Goal: Task Accomplishment & Management: Use online tool/utility

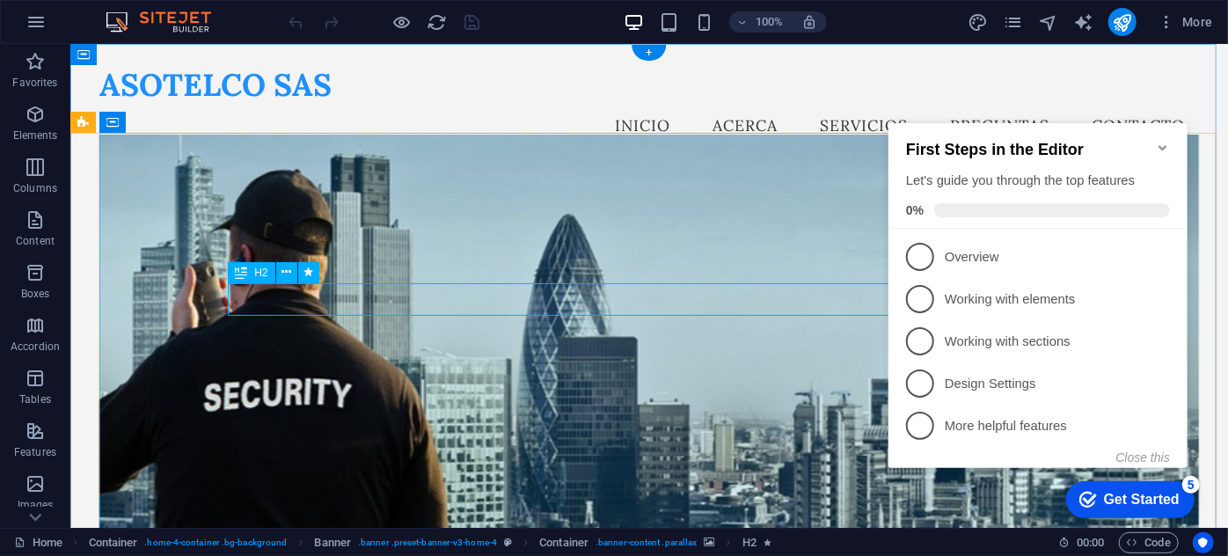
click at [1162, 140] on icon "Minimize checklist" at bounding box center [1162, 147] width 14 height 14
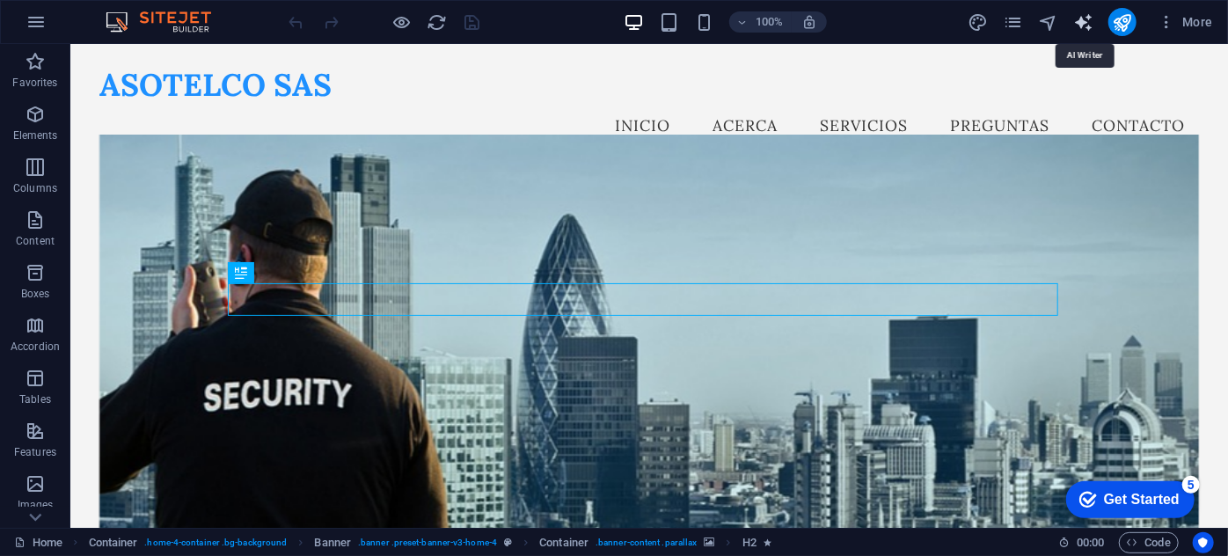
click at [1085, 20] on icon "text_generator" at bounding box center [1083, 22] width 20 height 20
select select "English"
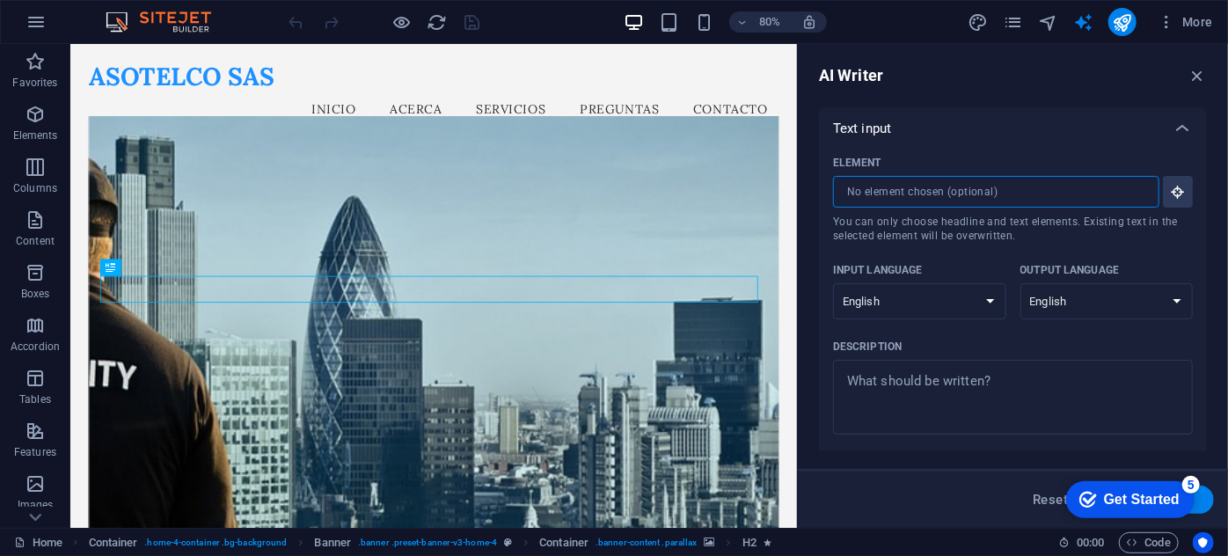
click at [936, 196] on input "Element ​ You can only choose headline and text elements. Existing text in the …" at bounding box center [990, 192] width 314 height 32
click at [1088, 20] on icon "text_generator" at bounding box center [1083, 22] width 20 height 20
click at [1193, 70] on icon "button" at bounding box center [1196, 75] width 19 height 19
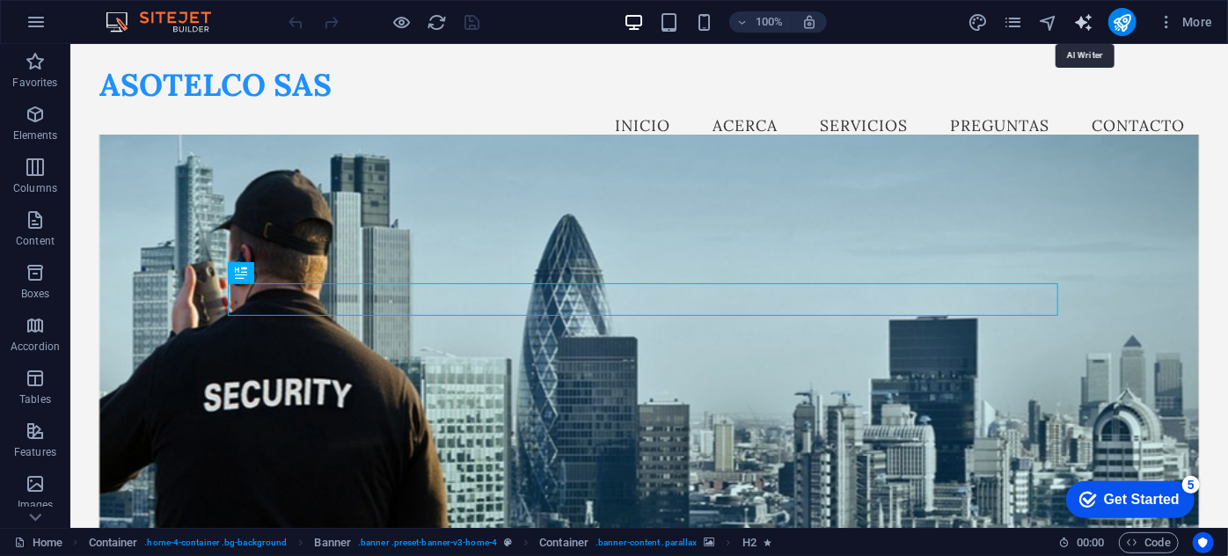
click at [1083, 24] on icon "text_generator" at bounding box center [1083, 22] width 20 height 20
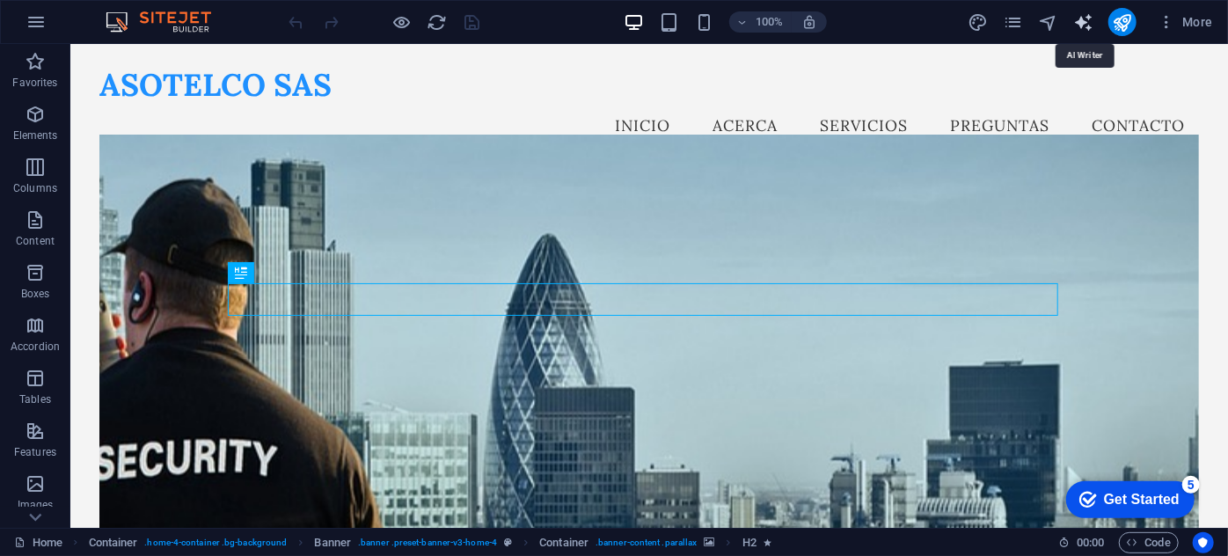
select select "English"
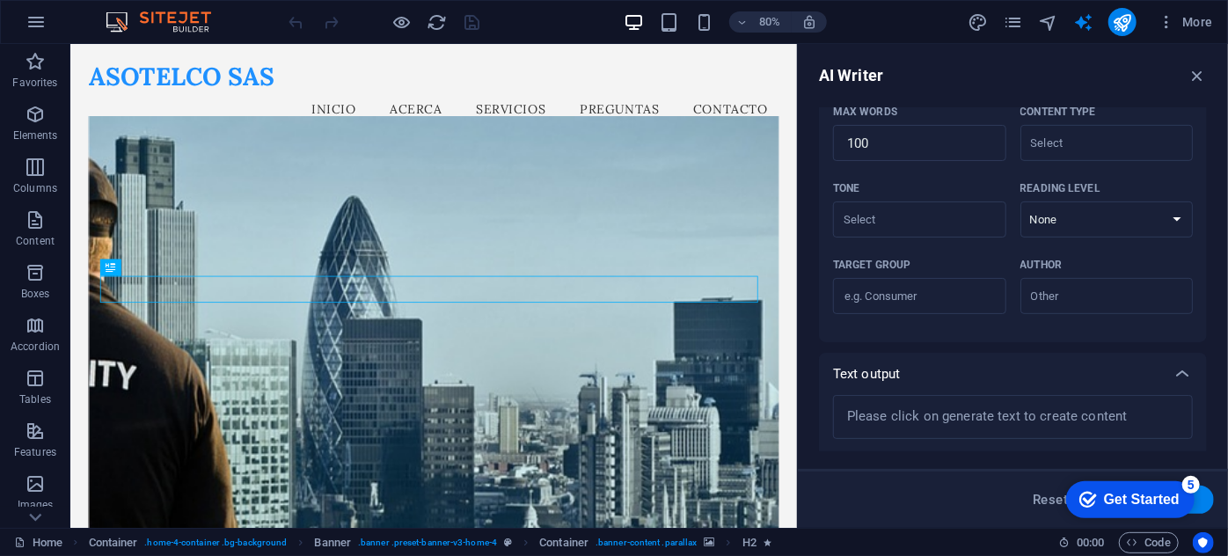
scroll to position [460, 0]
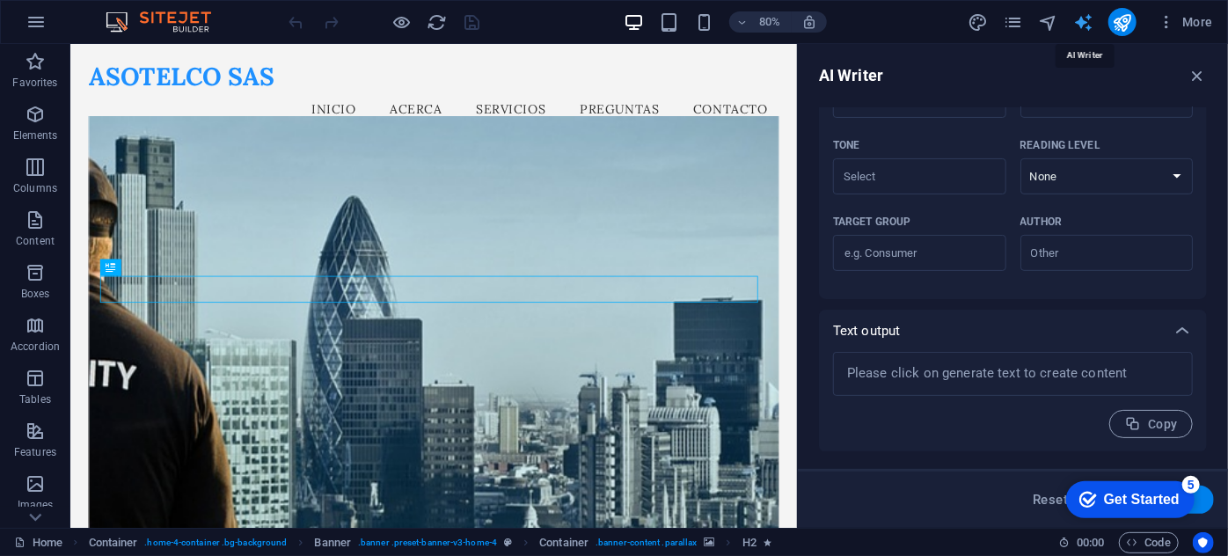
click at [1084, 18] on icon "text_generator" at bounding box center [1083, 22] width 20 height 20
click at [1193, 61] on div "AI Writer Text input Element ​ You can only choose headline and text elements. …" at bounding box center [1013, 286] width 430 height 484
click at [1193, 71] on icon "button" at bounding box center [1196, 75] width 19 height 19
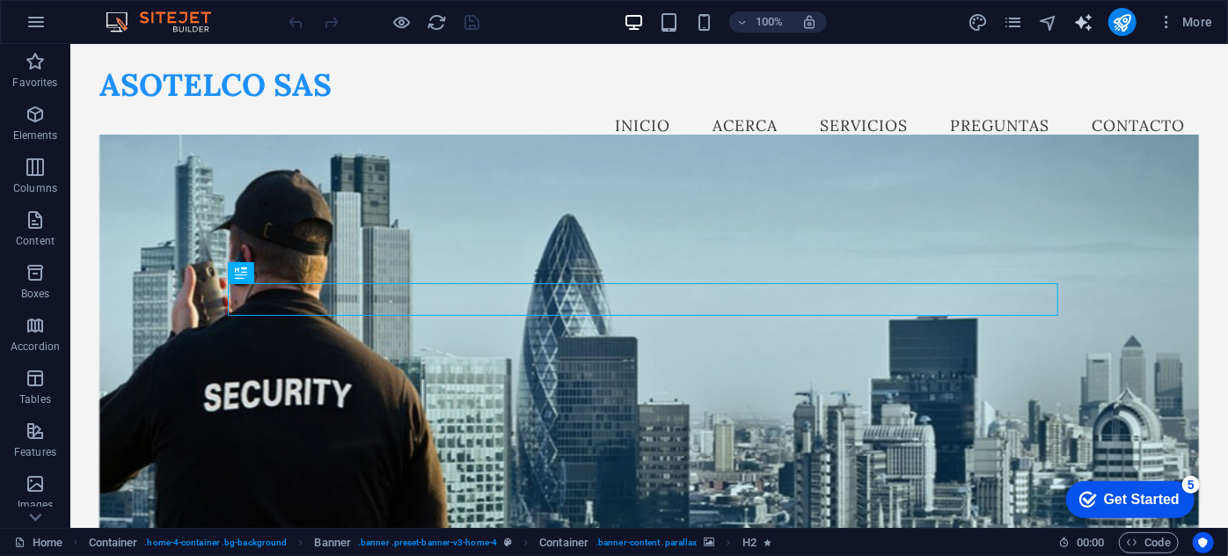
click at [1085, 21] on icon "text_generator" at bounding box center [1083, 22] width 20 height 20
select select "English"
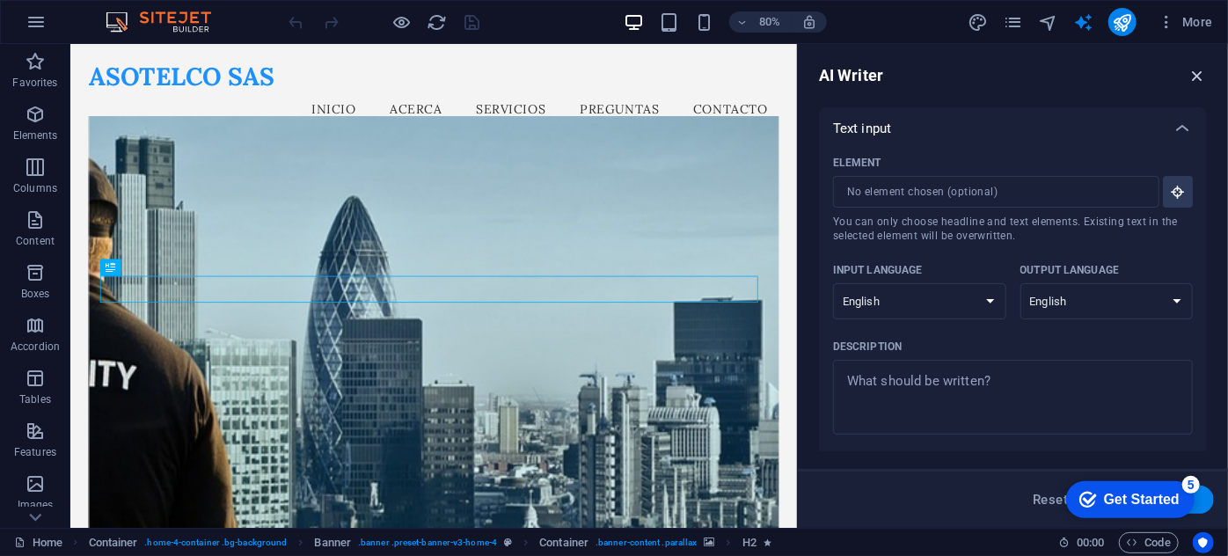
drag, startPoint x: 1191, startPoint y: 77, endPoint x: 1120, endPoint y: 33, distance: 84.2
click at [1191, 77] on icon "button" at bounding box center [1196, 75] width 19 height 19
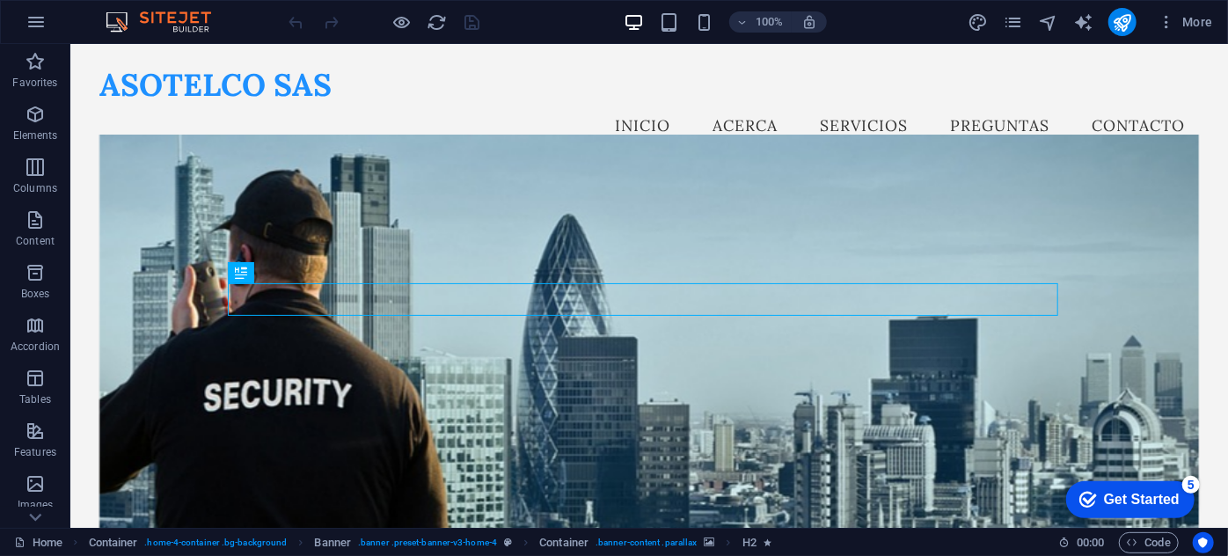
click at [1141, 505] on div "Get Started" at bounding box center [1141, 499] width 76 height 16
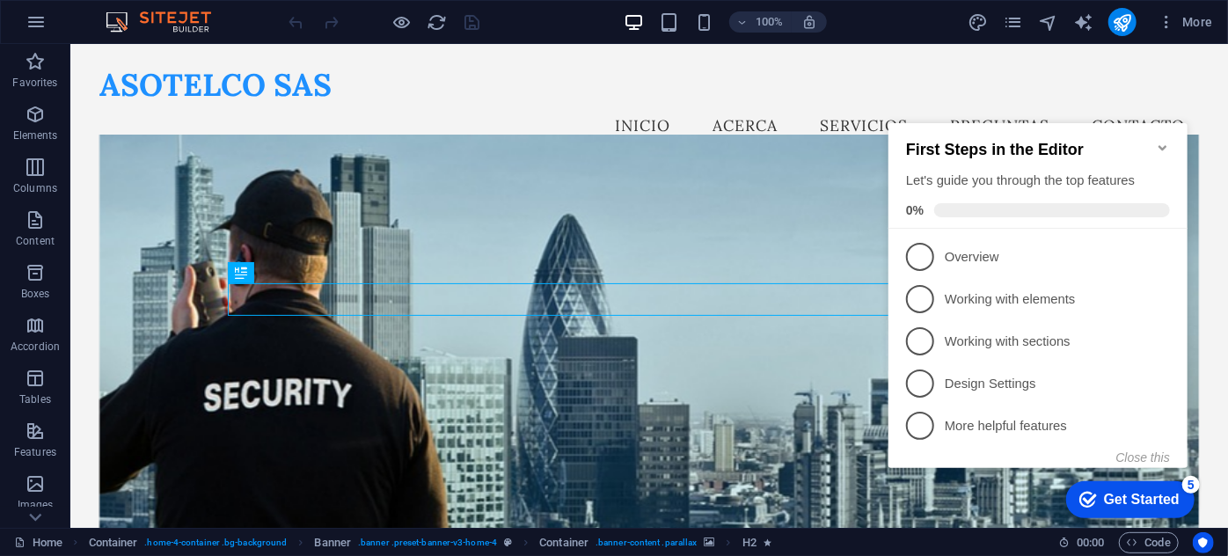
click at [1141, 505] on div "Get Started" at bounding box center [1141, 499] width 76 height 16
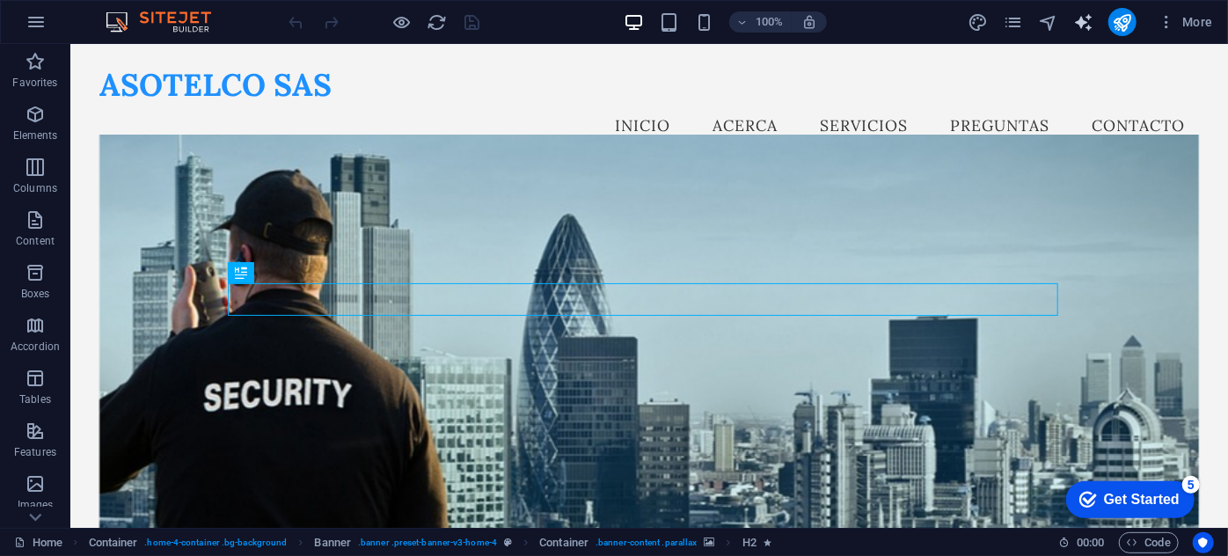
click at [1092, 18] on icon "text_generator" at bounding box center [1083, 22] width 20 height 20
select select "English"
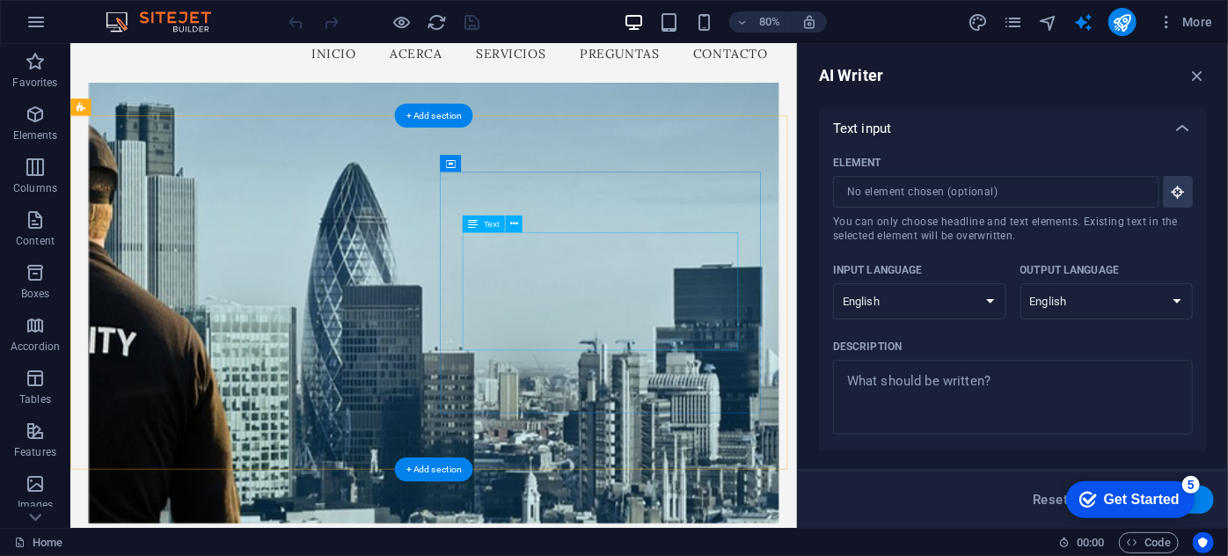
scroll to position [0, 0]
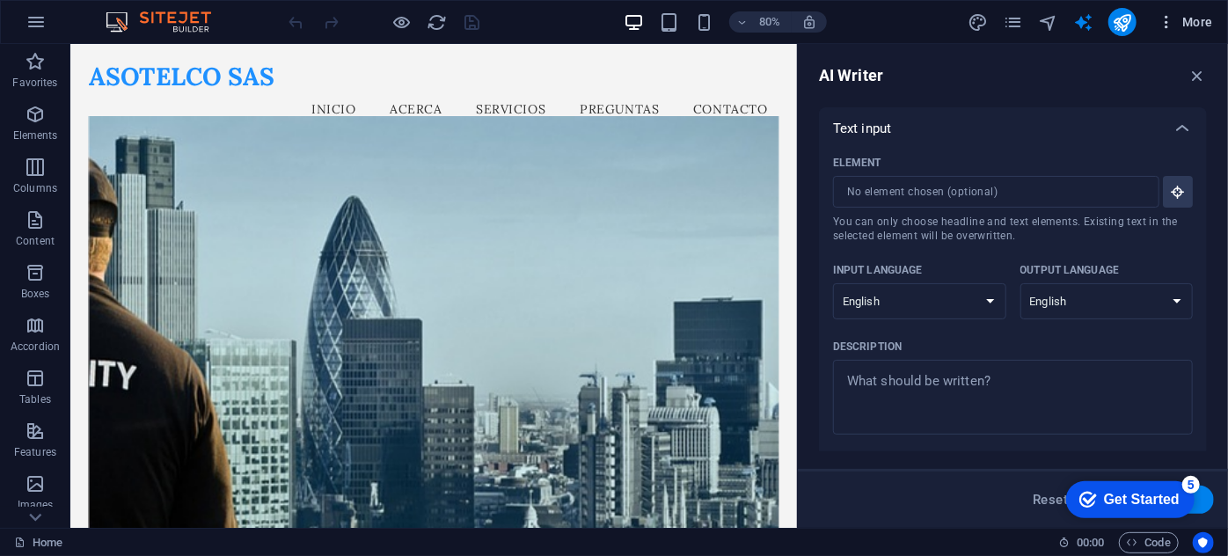
click at [1172, 27] on icon "button" at bounding box center [1166, 22] width 18 height 18
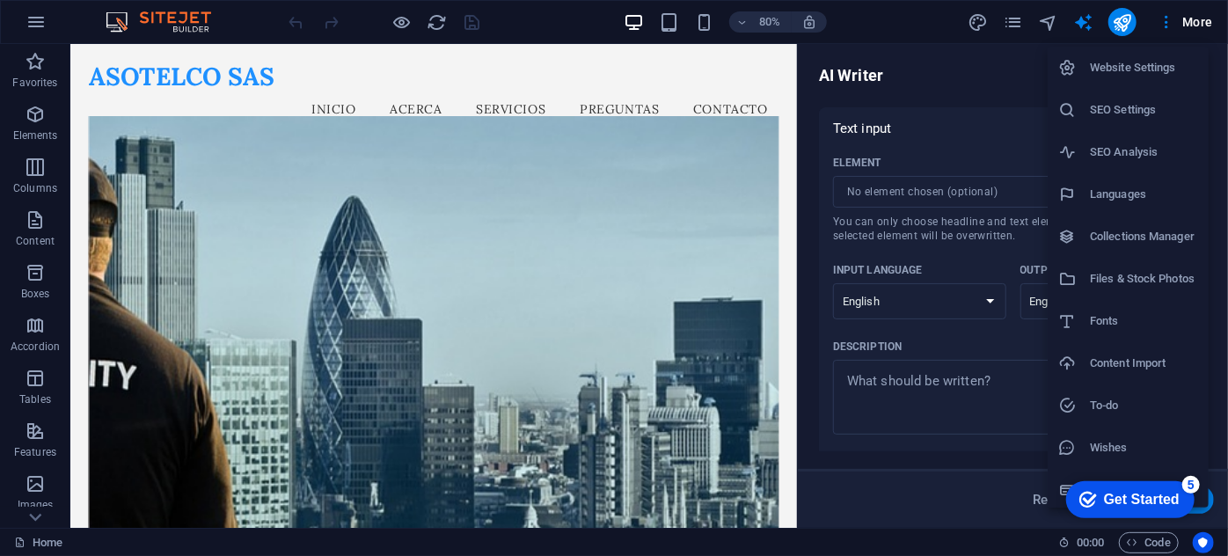
scroll to position [3, 0]
click div "checkmark Get Started 5 First Steps in the Editor Let's guide you through the t…"
click at [1178, 489] on div "checkmark Get Started 5" at bounding box center [1129, 498] width 128 height 37
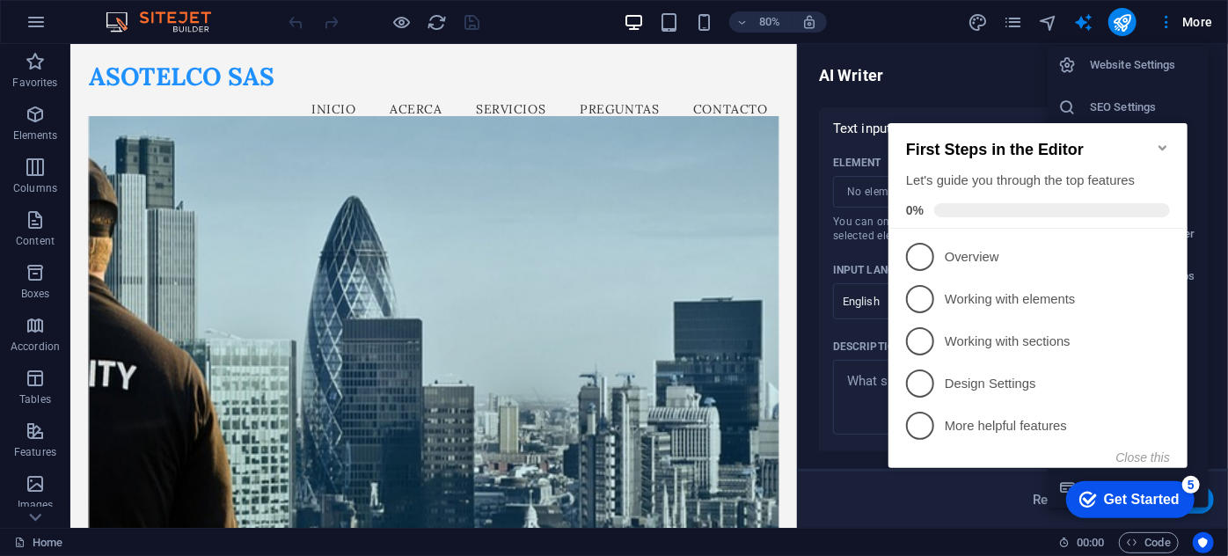
click at [1171, 495] on div "Get Started" at bounding box center [1141, 499] width 76 height 16
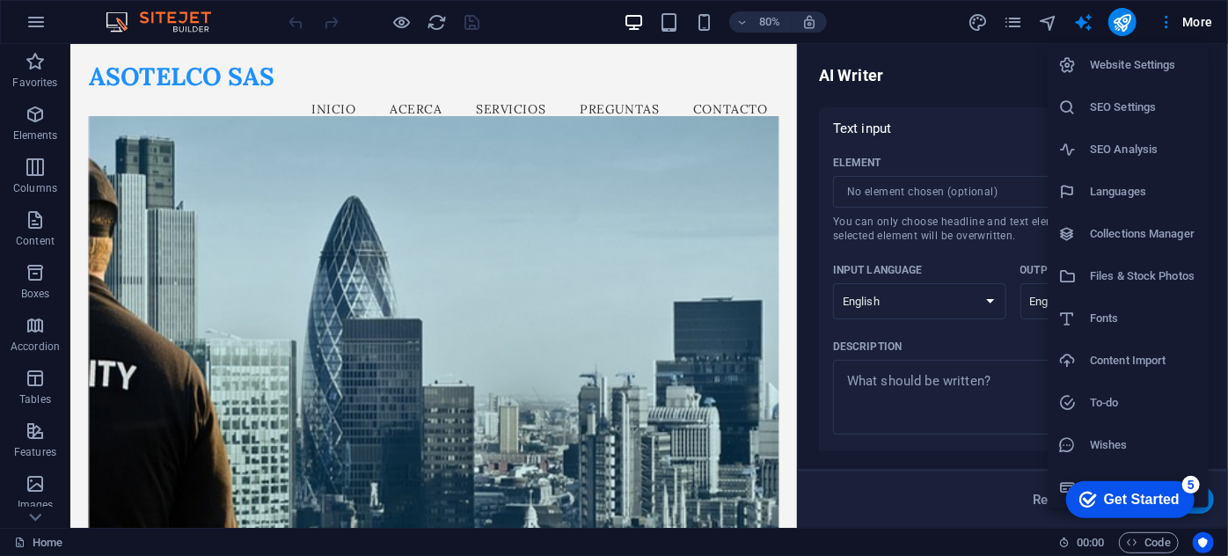
click at [1134, 486] on div "checkmark Get Started 5" at bounding box center [1129, 498] width 128 height 37
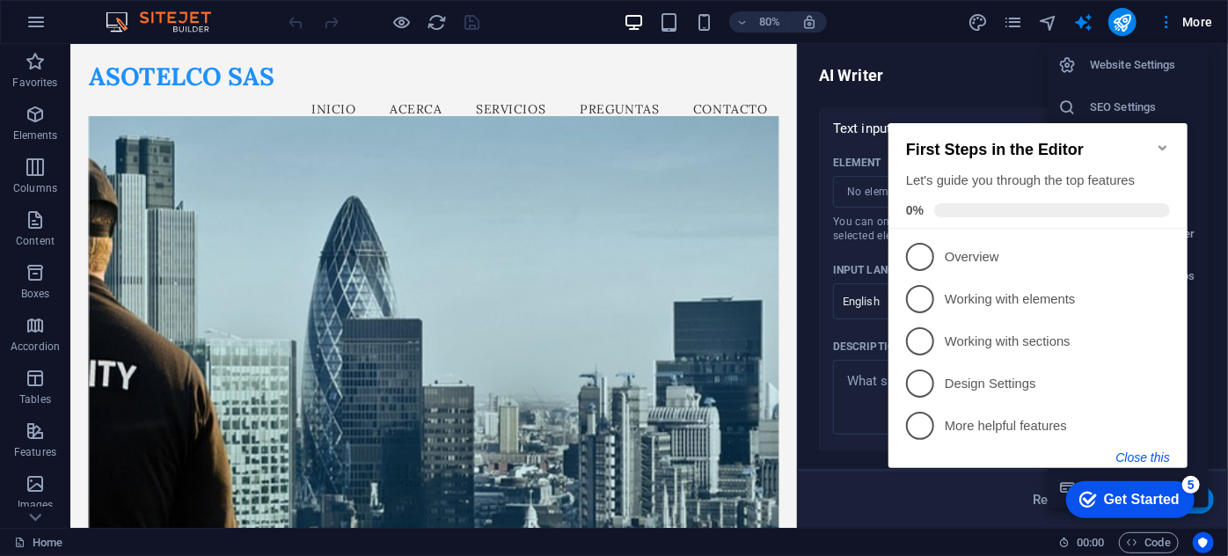
click at [1148, 455] on button "Close this" at bounding box center [1142, 456] width 54 height 14
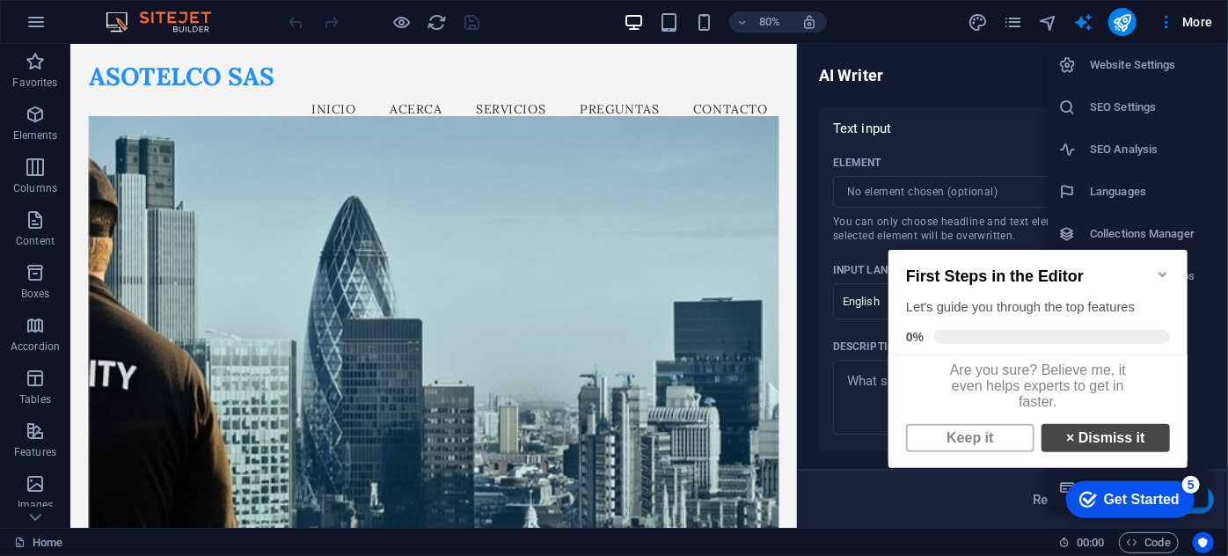
click at [1123, 447] on link "× Dismiss it" at bounding box center [1104, 437] width 128 height 28
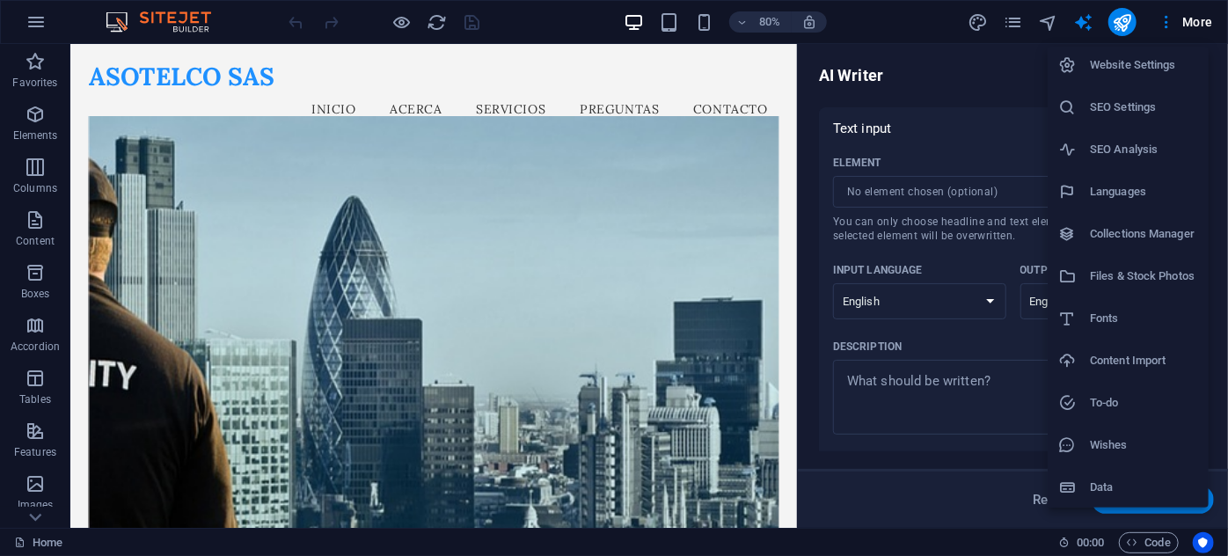
click at [1195, 24] on div at bounding box center [614, 278] width 1228 height 556
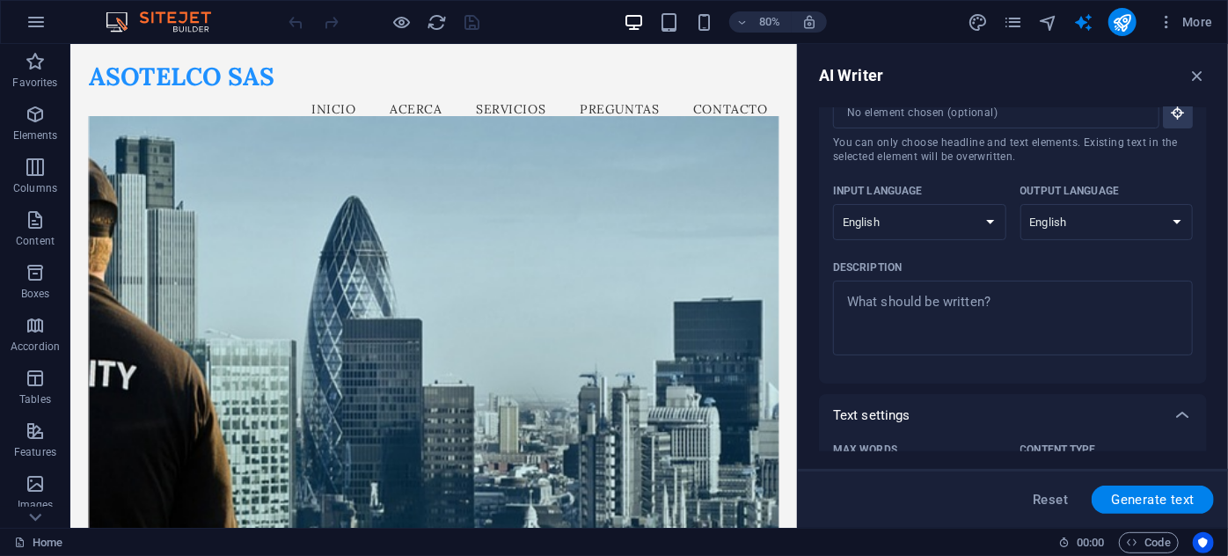
scroll to position [0, 0]
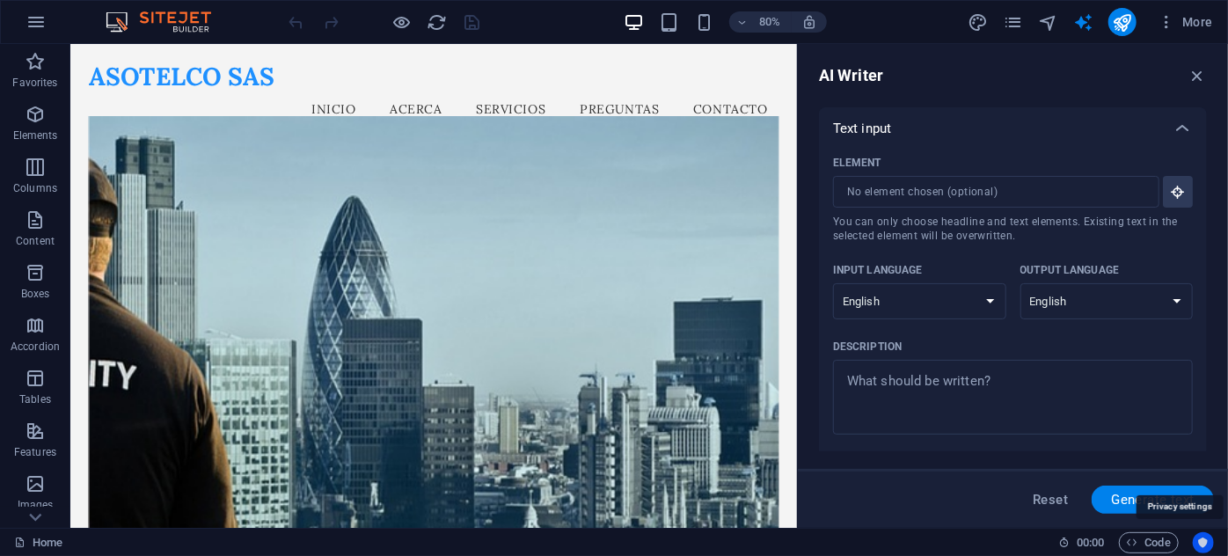
click at [1200, 538] on icon "Usercentrics" at bounding box center [1203, 542] width 12 height 12
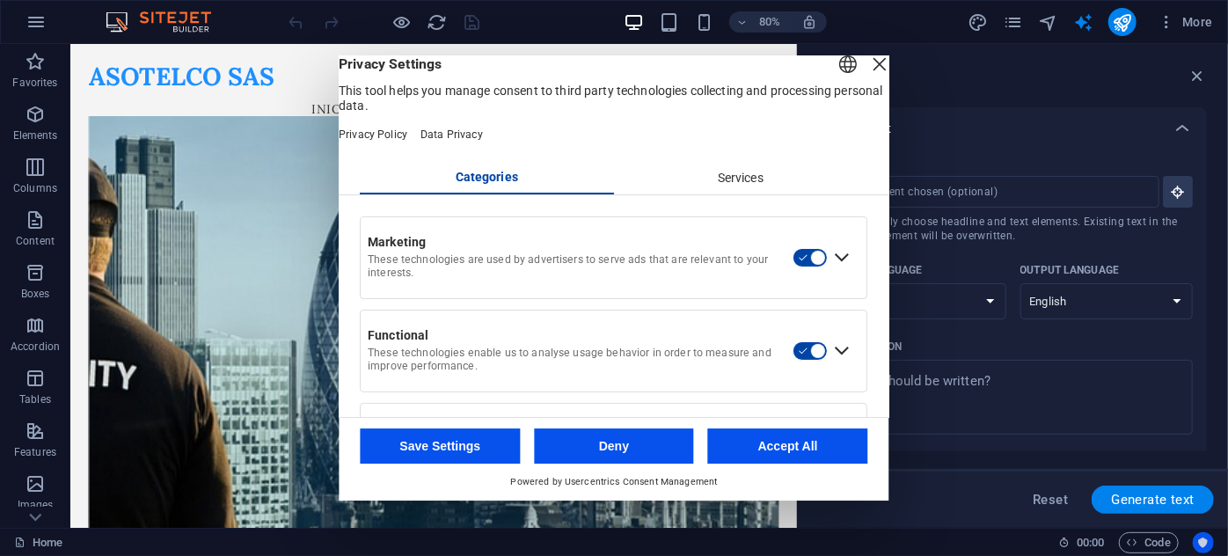
click at [1200, 538] on icon "Usercentrics" at bounding box center [1203, 542] width 12 height 12
click at [868, 76] on div "Close Layer" at bounding box center [880, 64] width 25 height 25
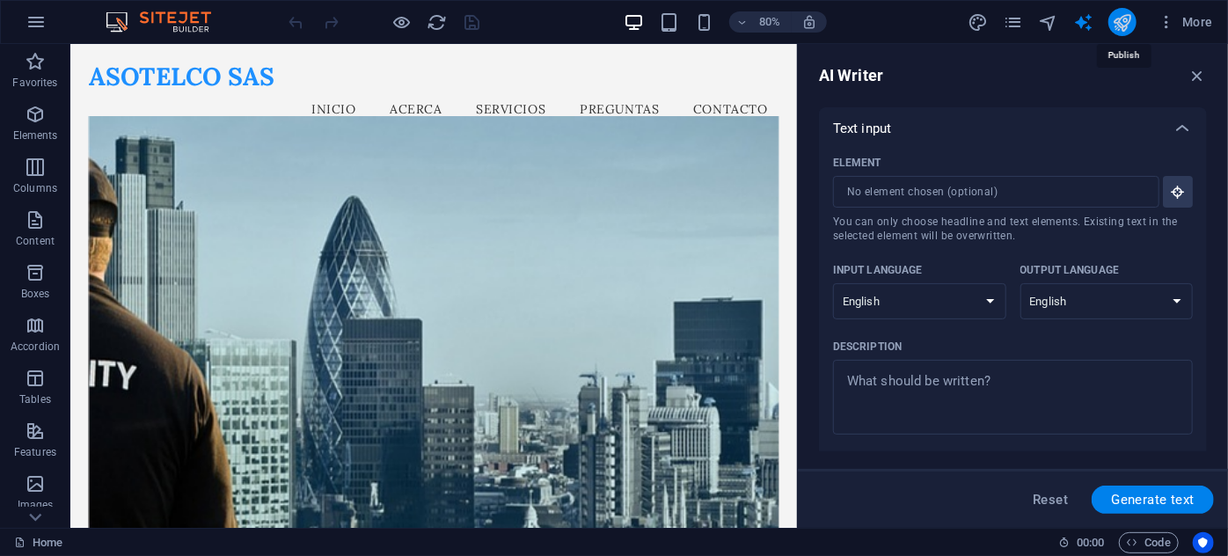
click at [1123, 21] on icon "publish" at bounding box center [1121, 22] width 20 height 20
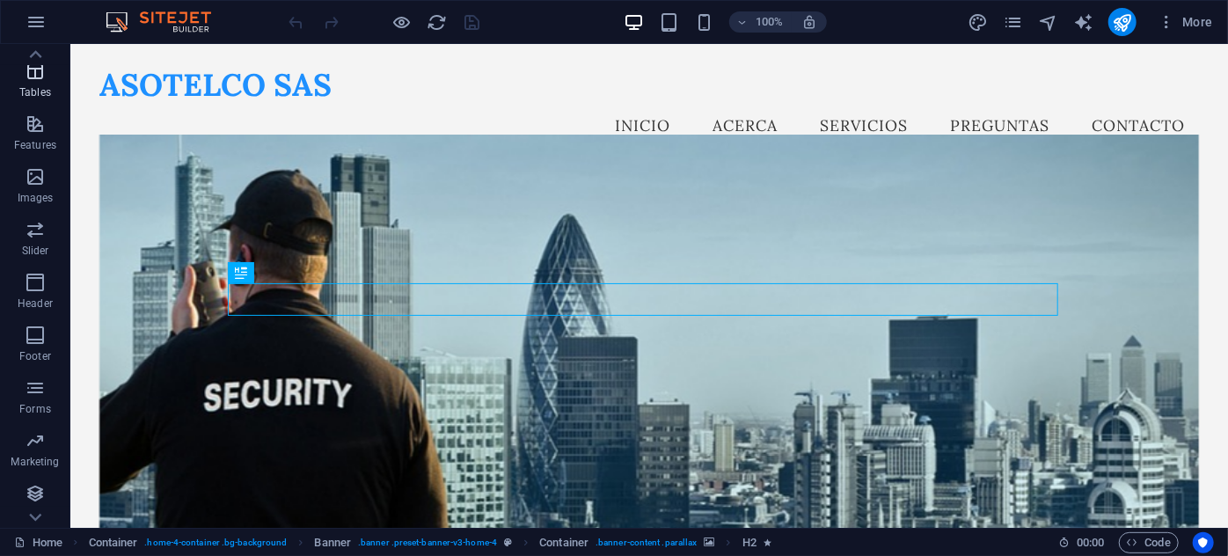
scroll to position [307, 0]
click at [1168, 21] on icon "button" at bounding box center [1166, 22] width 18 height 18
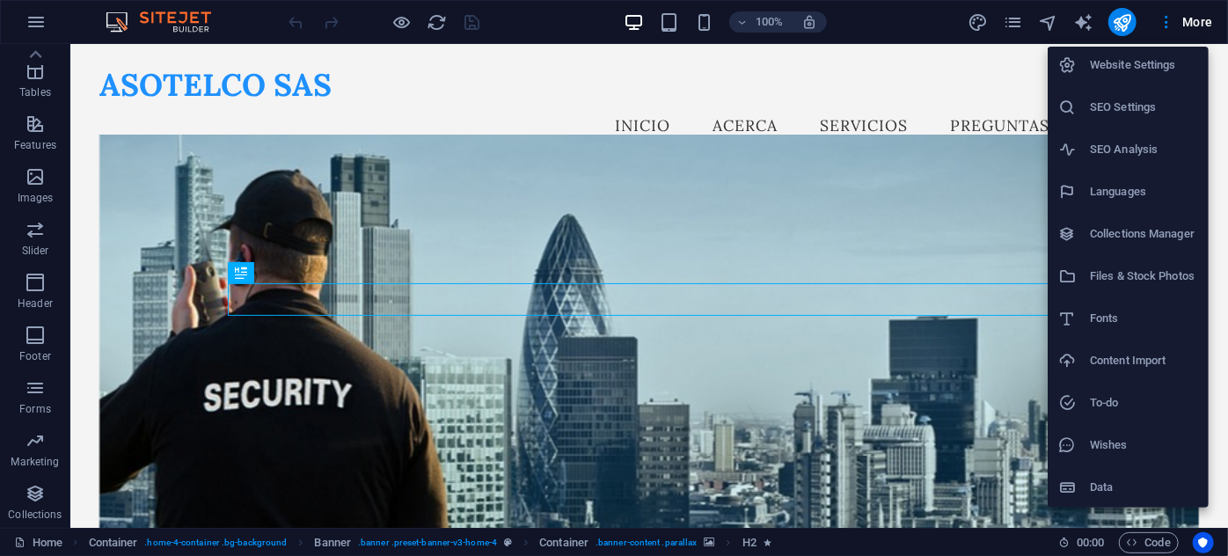
scroll to position [0, 0]
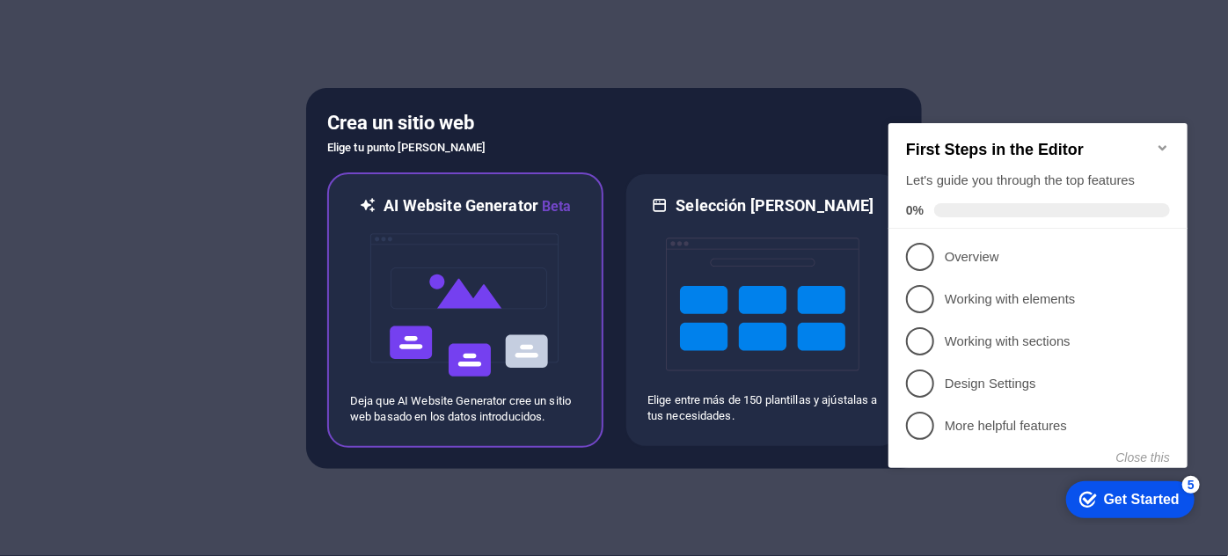
click at [487, 255] on img at bounding box center [464, 305] width 193 height 176
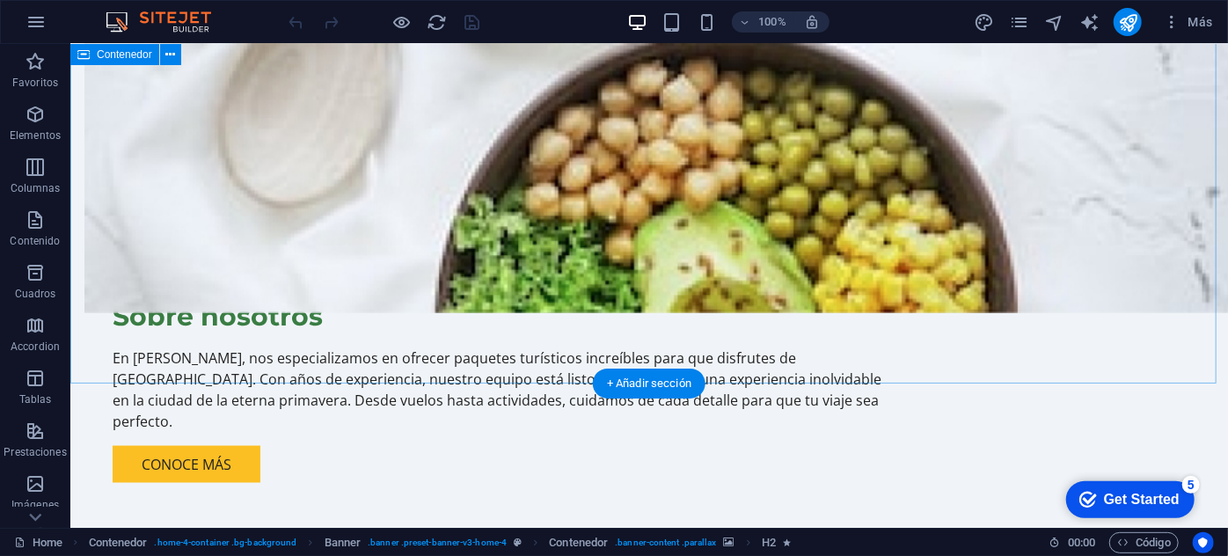
scroll to position [1331, 0]
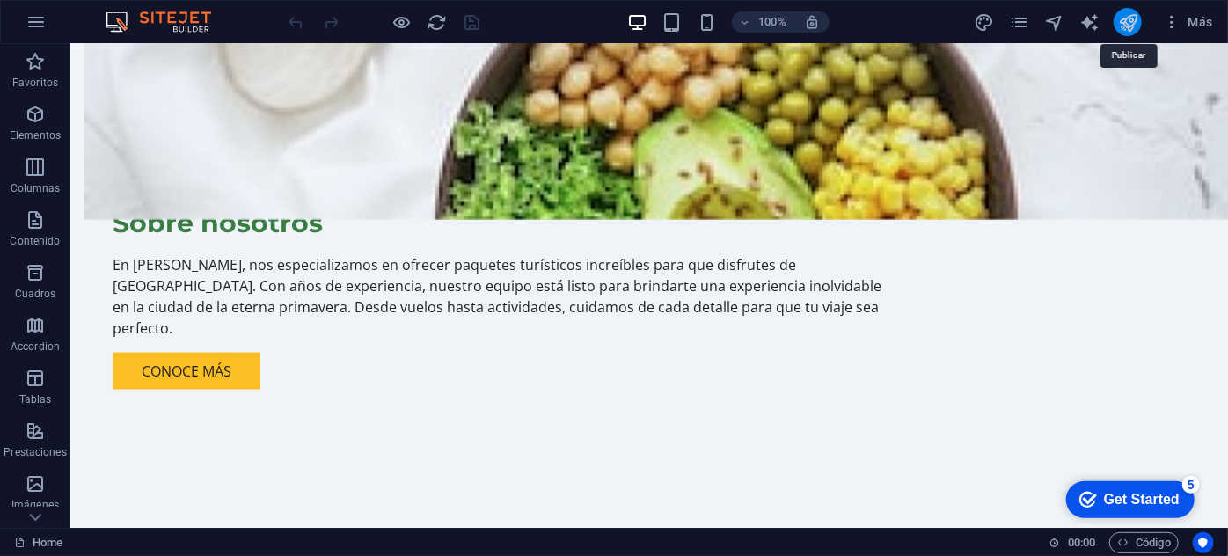
click at [1130, 18] on icon "publish" at bounding box center [1128, 22] width 20 height 20
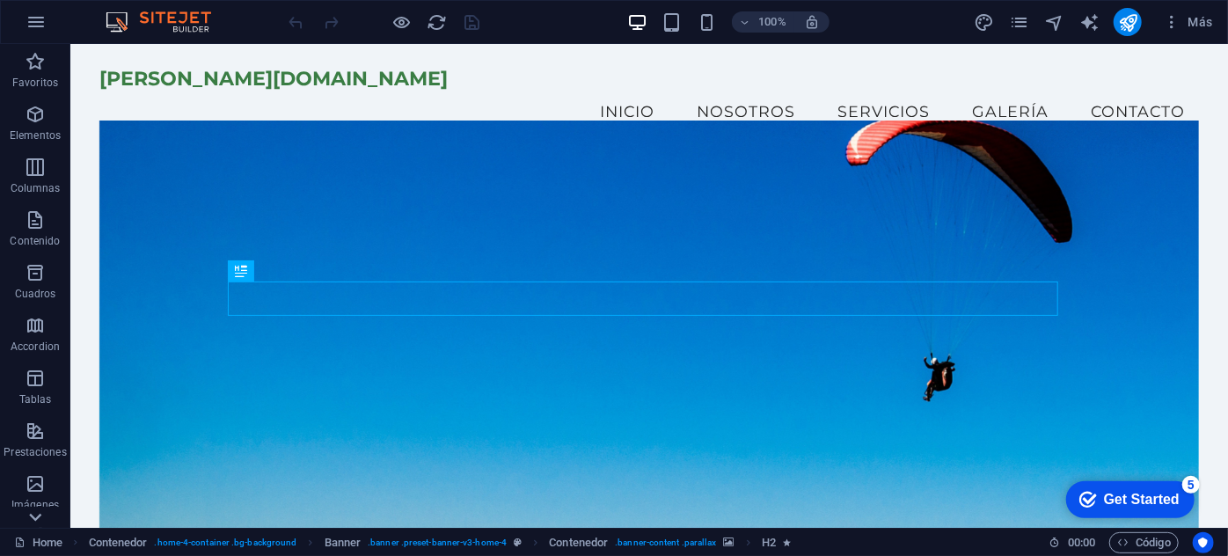
click at [46, 67] on icon at bounding box center [35, 54] width 25 height 25
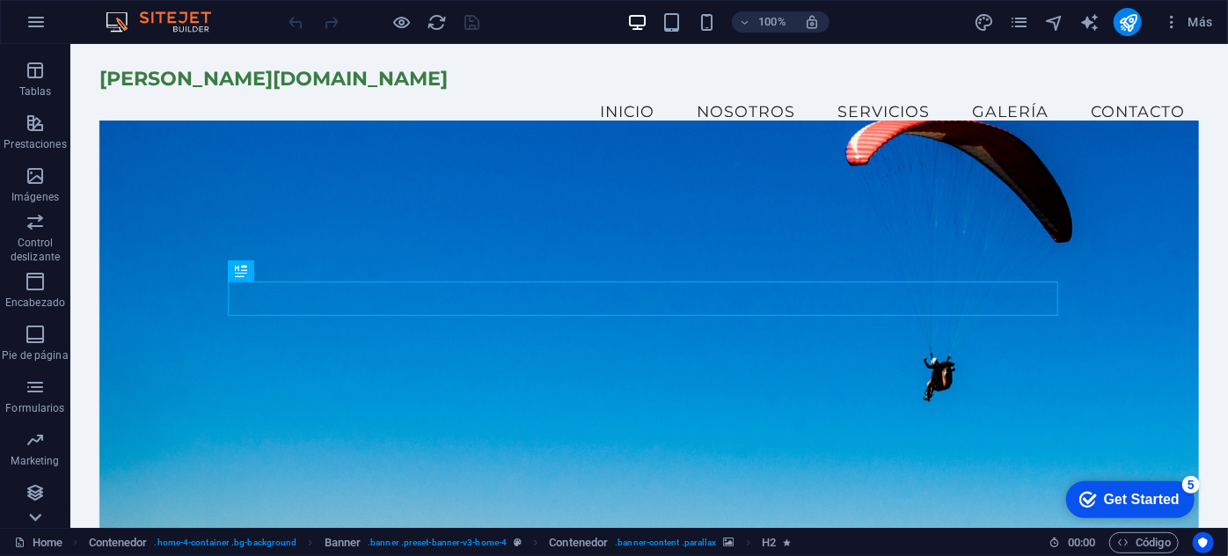
click at [42, 514] on div "Favoritos Elementos Columnas Contenido Cuadros Accordion Tablas Prestaciones Im…" at bounding box center [35, 286] width 70 height 484
click at [42, 514] on p "Colecciones" at bounding box center [35, 513] width 58 height 14
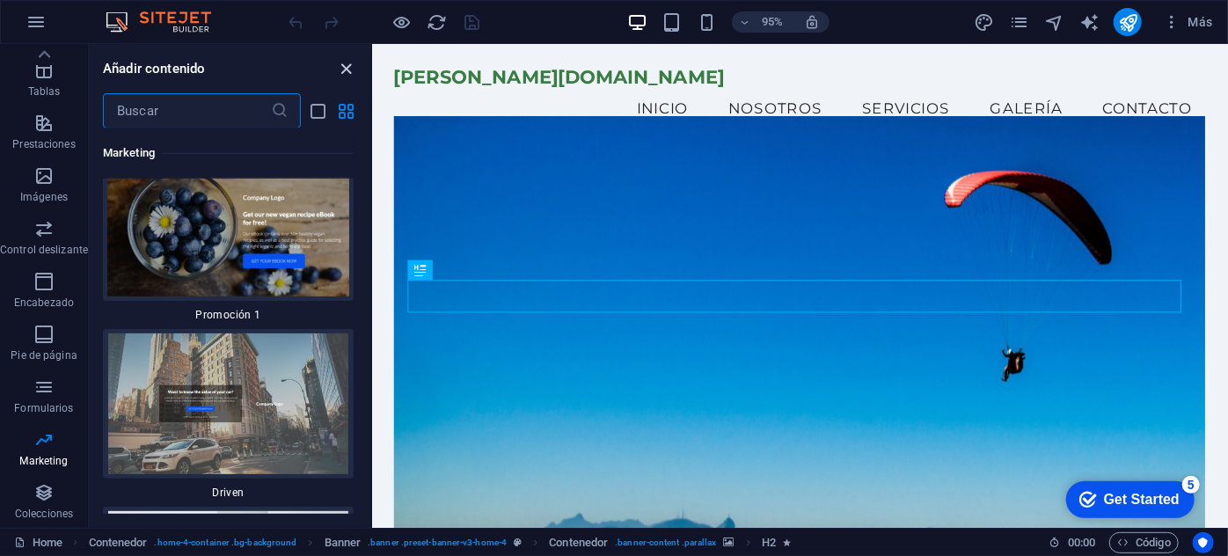
scroll to position [30836, 0]
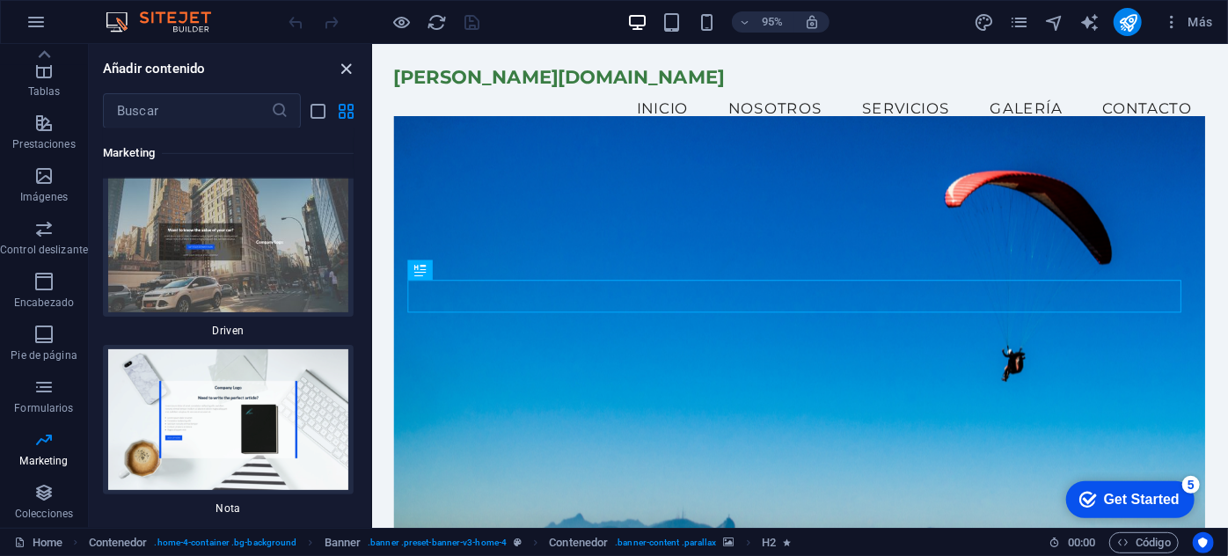
click at [346, 67] on icon "close panel" at bounding box center [347, 69] width 20 height 20
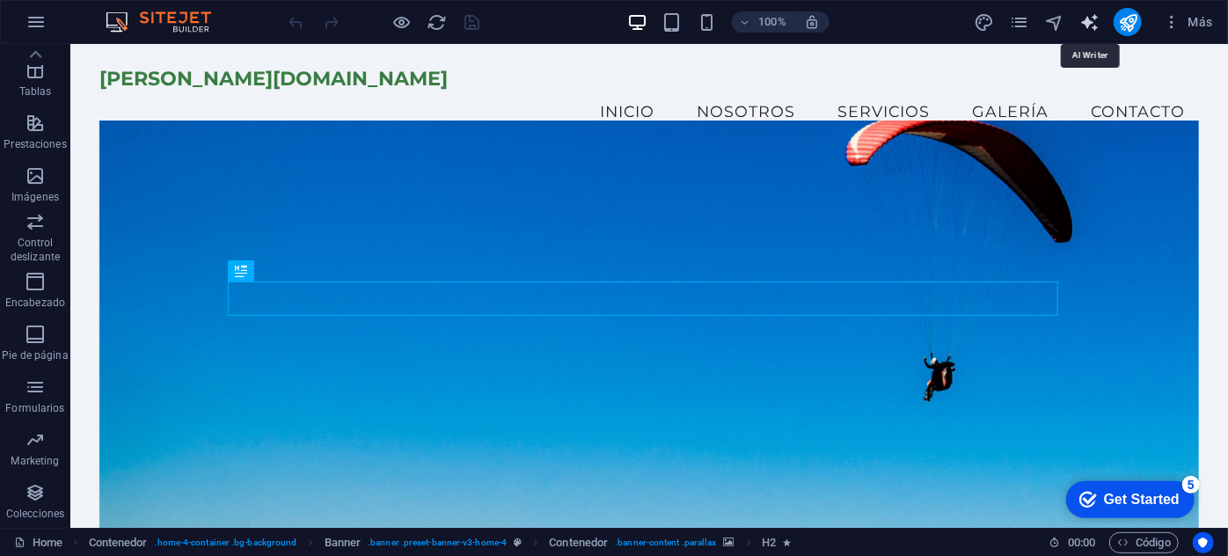
click at [1083, 25] on icon "text_generator" at bounding box center [1089, 22] width 20 height 20
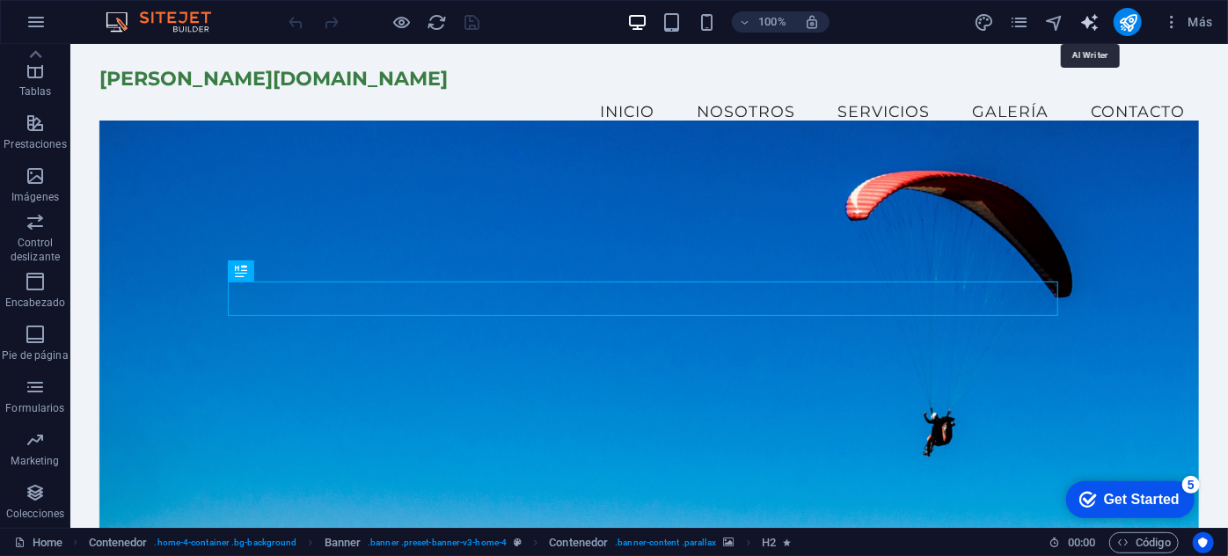
select select "English"
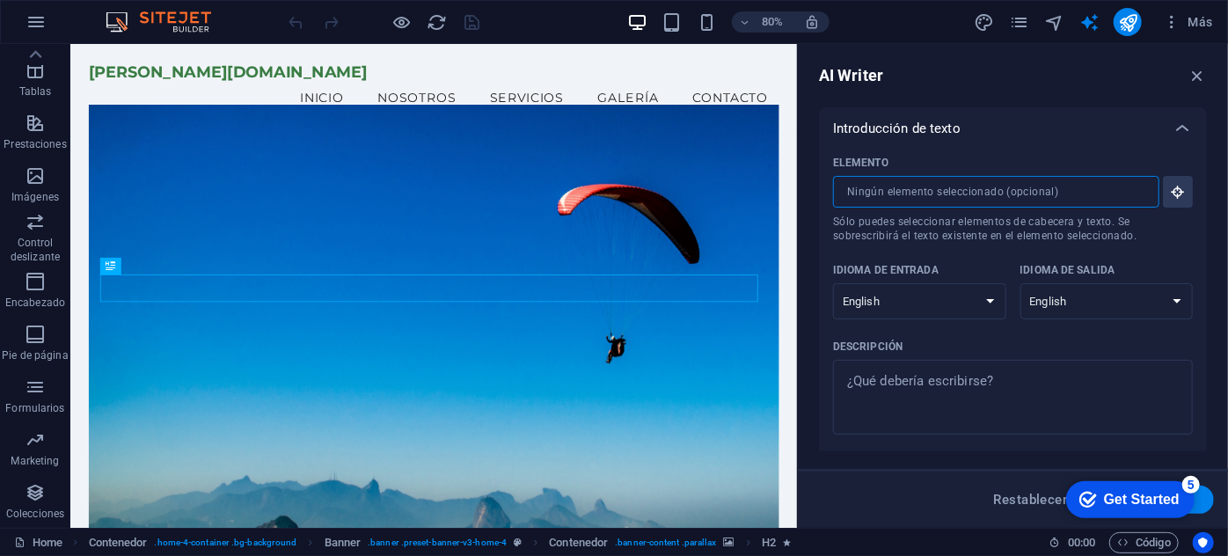
click at [1038, 199] on input "Elemento ​ Sólo puedes seleccionar elementos de cabecera y texto. Se sobrescrib…" at bounding box center [990, 192] width 314 height 32
click at [999, 298] on select "Albanian Arabic Armenian Awadhi Azerbaijani Bashkir Basque Belarusian Bengali B…" at bounding box center [919, 301] width 173 height 36
